Goal: Information Seeking & Learning: Learn about a topic

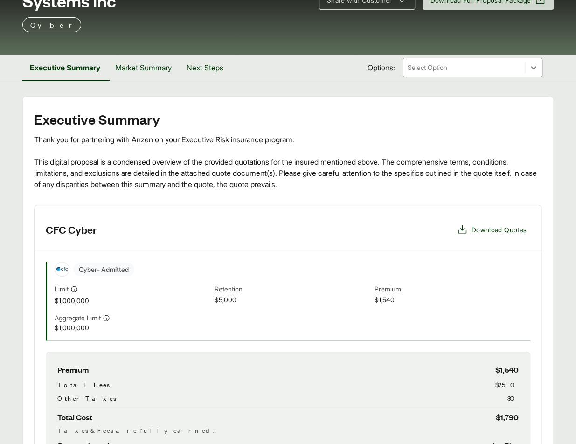
scroll to position [111, 0]
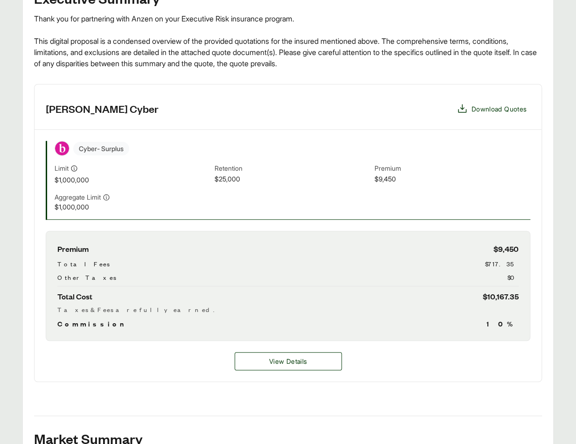
scroll to position [231, 0]
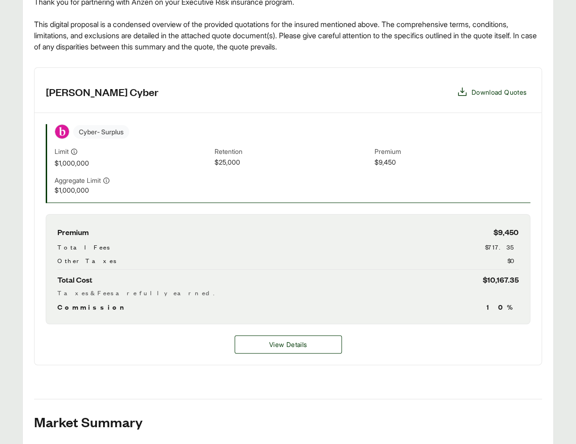
click at [506, 243] on span "$717.35" at bounding box center [502, 247] width 34 height 10
click at [311, 345] on button "View Details" at bounding box center [288, 344] width 107 height 18
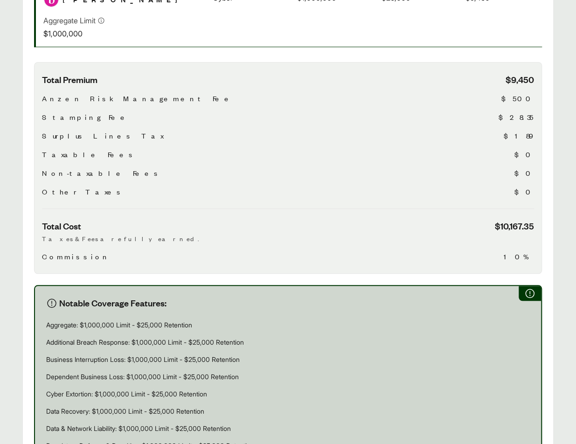
scroll to position [288, 0]
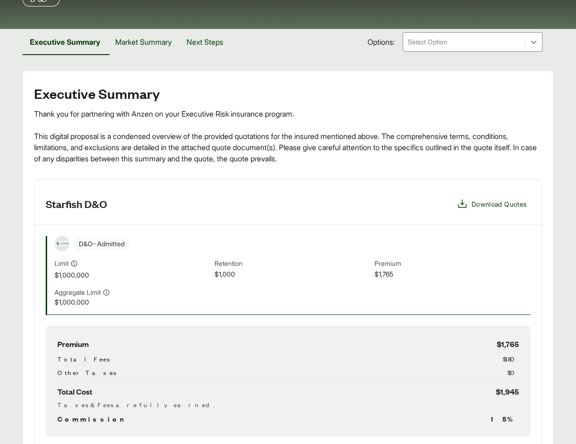
scroll to position [127, 0]
